Goal: Information Seeking & Learning: Learn about a topic

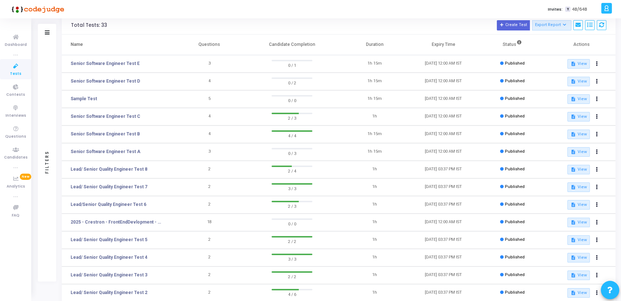
scroll to position [31, 0]
click at [103, 152] on link "Senior Software Engineer Test A" at bounding box center [106, 152] width 70 height 7
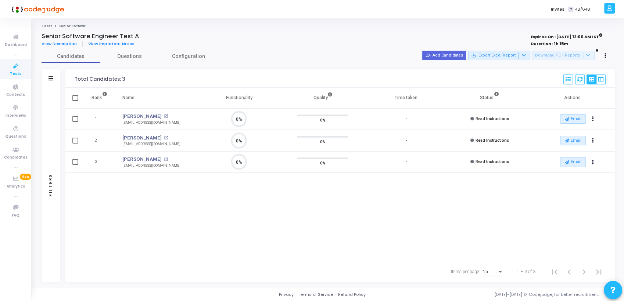
scroll to position [15, 19]
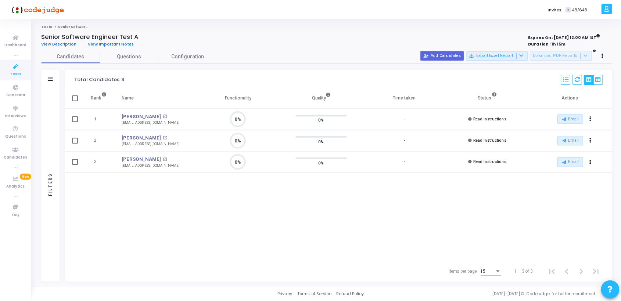
scroll to position [24, 0]
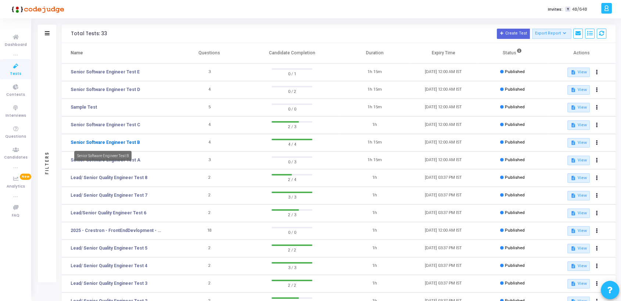
click at [118, 143] on link "Senior Software Engineer Test B" at bounding box center [105, 142] width 69 height 7
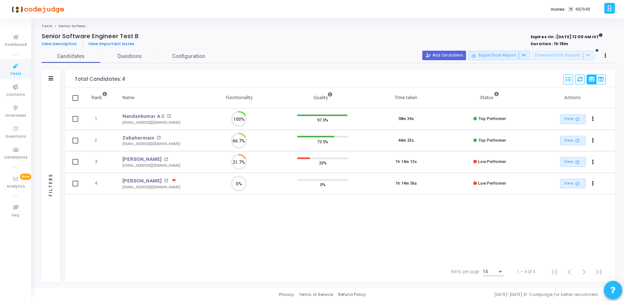
scroll to position [15, 19]
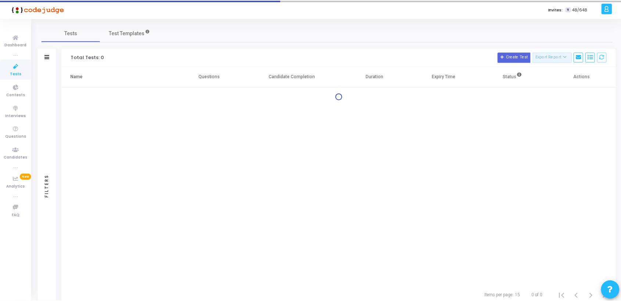
scroll to position [24, 0]
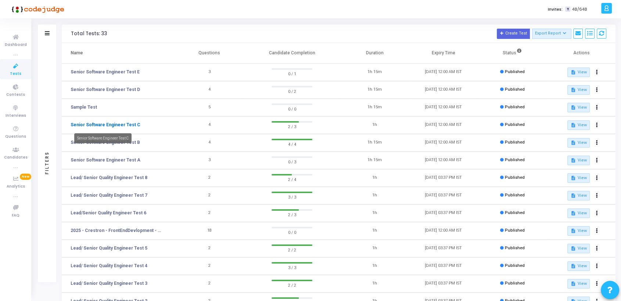
click at [120, 125] on link "Senior Software Engineer Test C" at bounding box center [106, 125] width 70 height 7
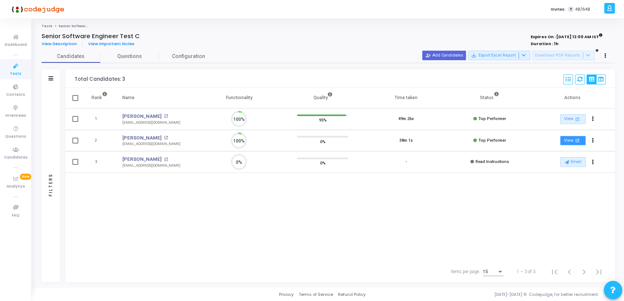
scroll to position [15, 19]
click at [145, 117] on link "Ujjwal Srivastava" at bounding box center [141, 116] width 39 height 7
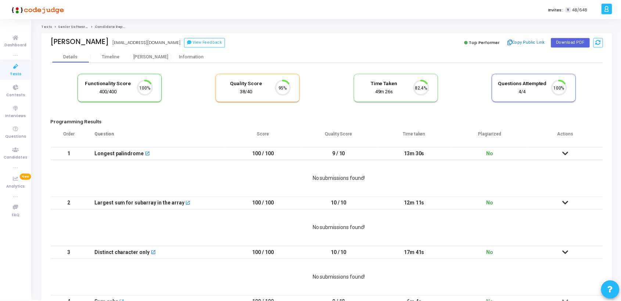
scroll to position [15, 19]
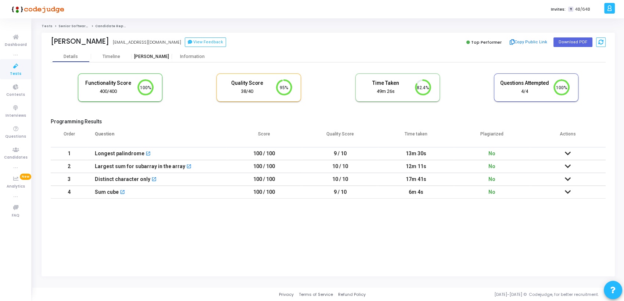
click at [152, 55] on div "[PERSON_NAME]" at bounding box center [152, 57] width 40 height 6
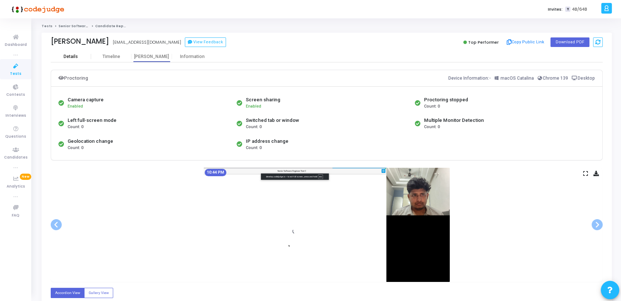
click at [68, 58] on div "Details" at bounding box center [71, 57] width 14 height 6
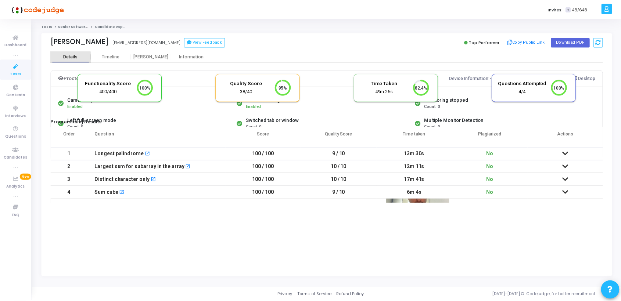
scroll to position [15, 19]
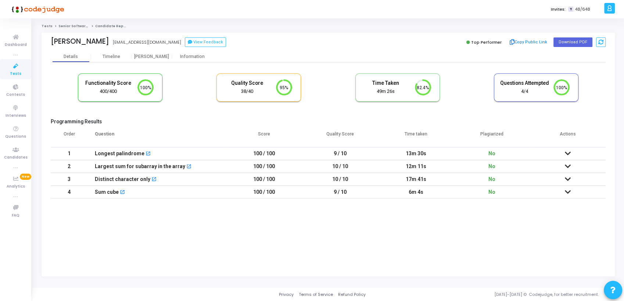
click at [13, 69] on icon at bounding box center [15, 66] width 15 height 9
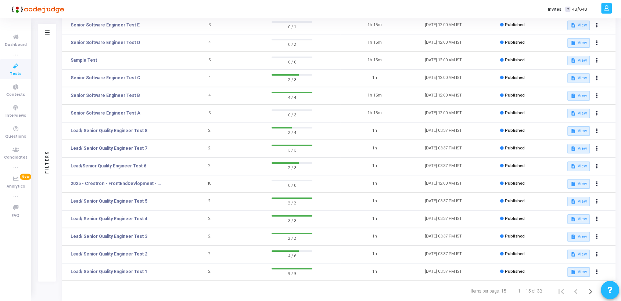
scroll to position [89, 0]
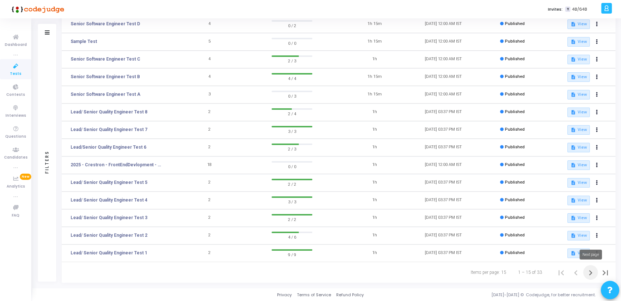
click at [591, 272] on icon "Next page" at bounding box center [590, 273] width 3 height 5
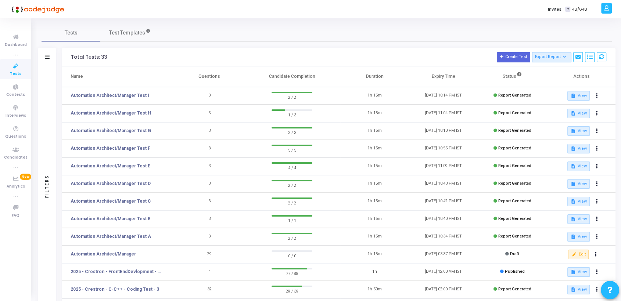
click at [588, 272] on button "description View" at bounding box center [578, 273] width 22 height 10
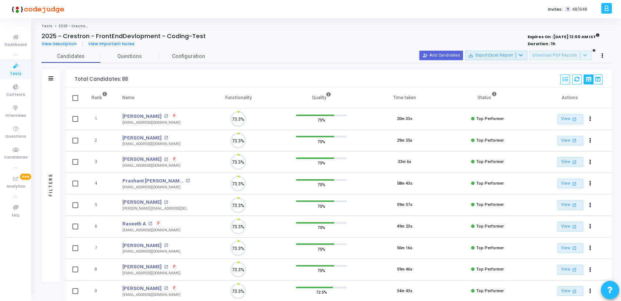
click at [570, 273] on link "View open_in_new" at bounding box center [571, 270] width 26 height 10
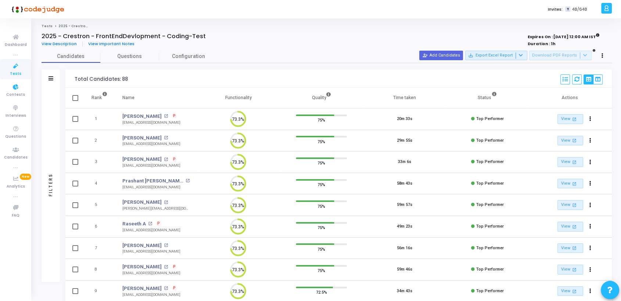
click at [15, 72] on span "Tests" at bounding box center [15, 74] width 11 height 6
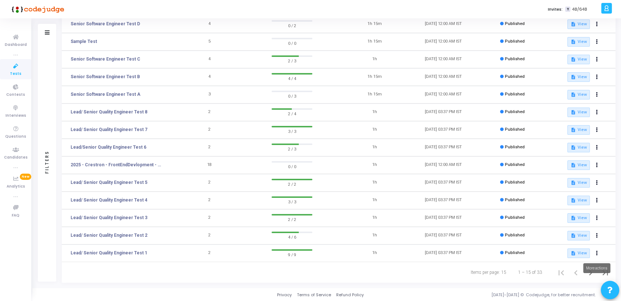
click at [590, 273] on div "More actions" at bounding box center [596, 269] width 27 height 10
click at [591, 275] on icon "Next page" at bounding box center [590, 273] width 10 height 10
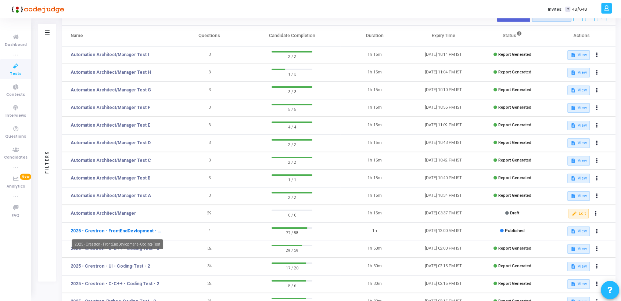
click at [139, 231] on link "2025 - Crestron - FrontEndDevlopment - Coding-Test" at bounding box center [117, 231] width 92 height 7
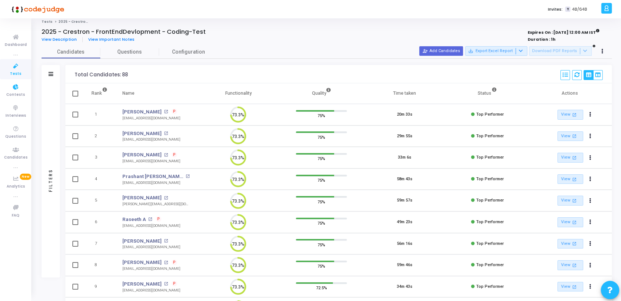
click at [13, 74] on span "Tests" at bounding box center [15, 74] width 11 height 6
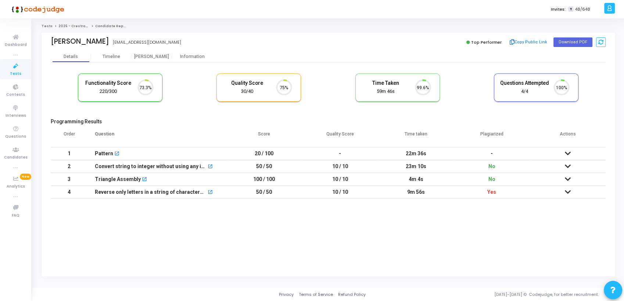
scroll to position [15, 19]
